Goal: Check status

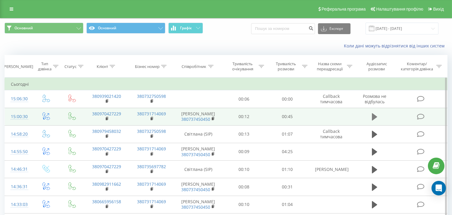
click at [379, 117] on button at bounding box center [374, 116] width 9 height 9
